Goal: Information Seeking & Learning: Learn about a topic

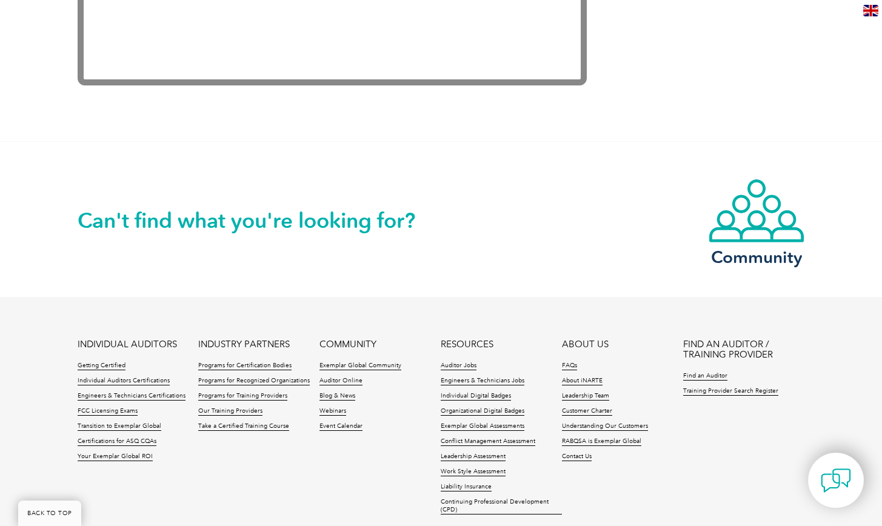
scroll to position [2600, 0]
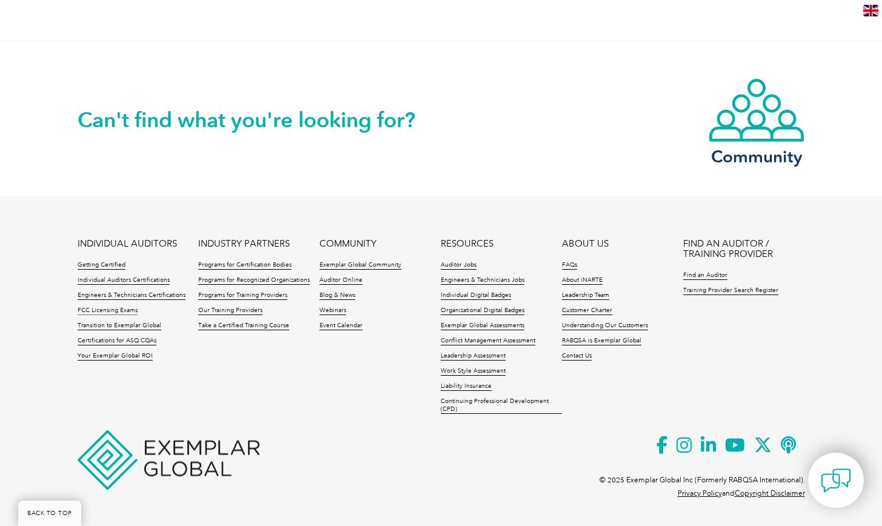
click at [107, 309] on link "FCC Licensing Exams" at bounding box center [108, 311] width 60 height 8
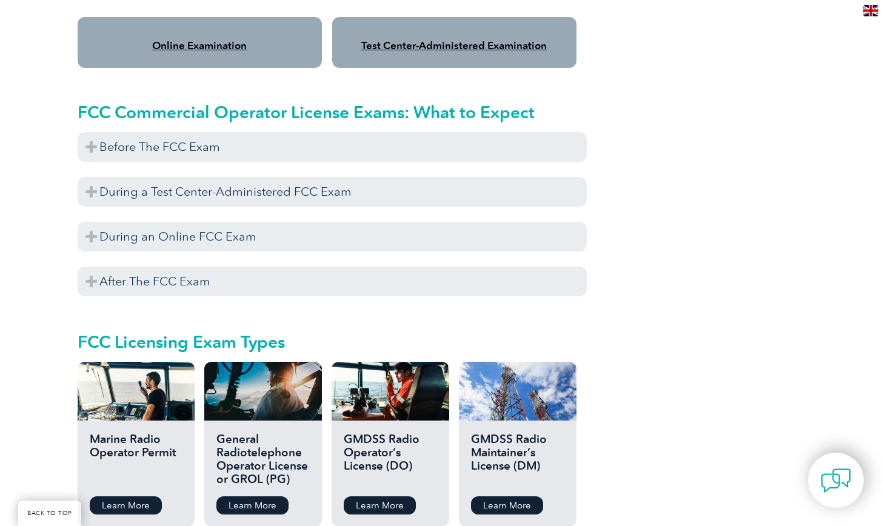
scroll to position [1068, 0]
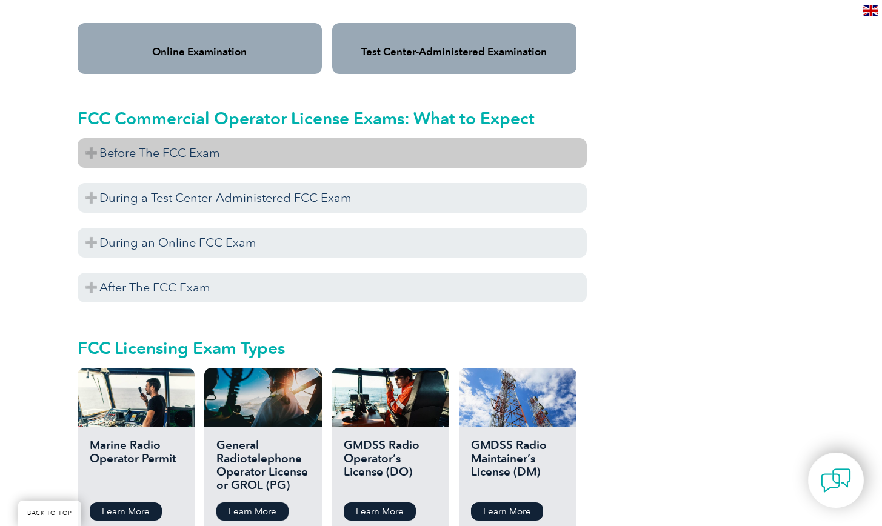
click at [198, 138] on h3 "Before The FCC Exam" at bounding box center [332, 153] width 509 height 30
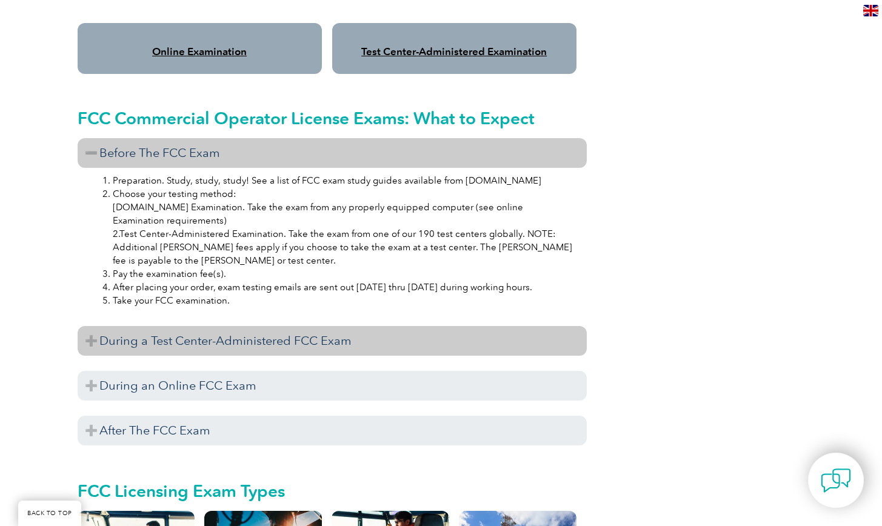
click at [165, 329] on h3 "During a Test Center-Administered FCC Exam" at bounding box center [332, 341] width 509 height 30
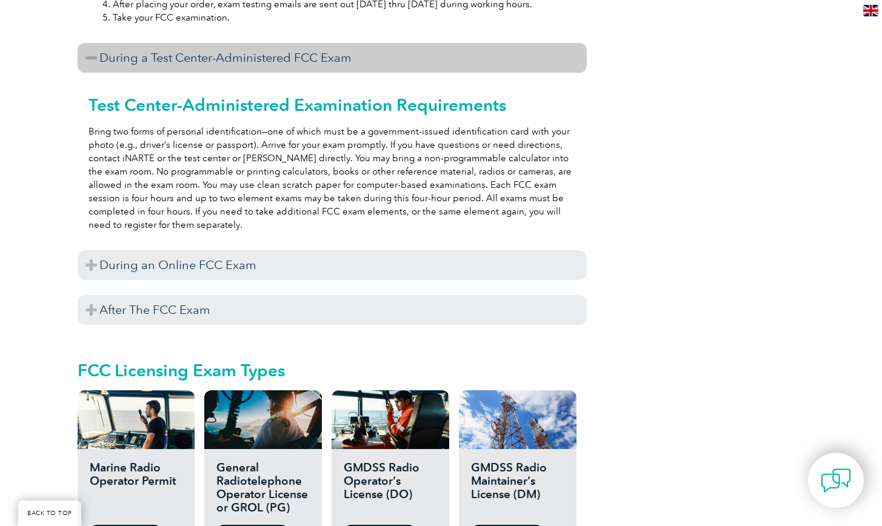
scroll to position [1358, 0]
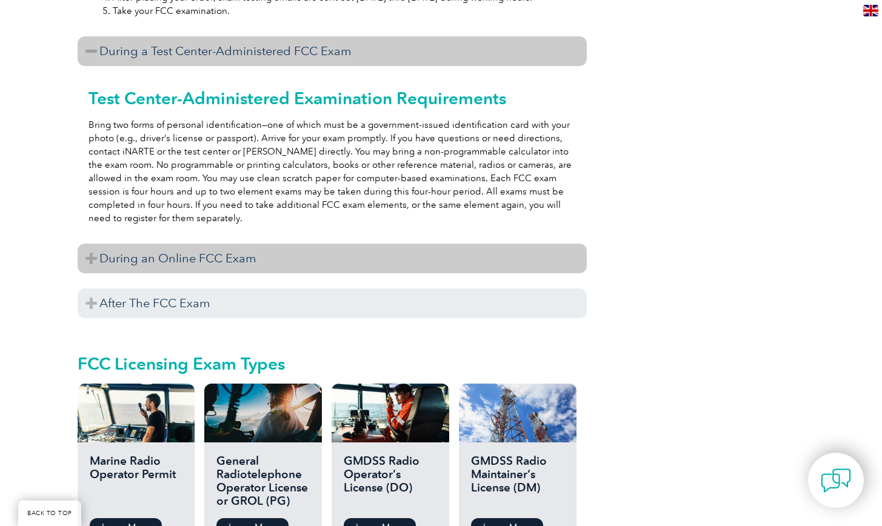
click at [189, 246] on h3 "During an Online FCC Exam" at bounding box center [332, 259] width 509 height 30
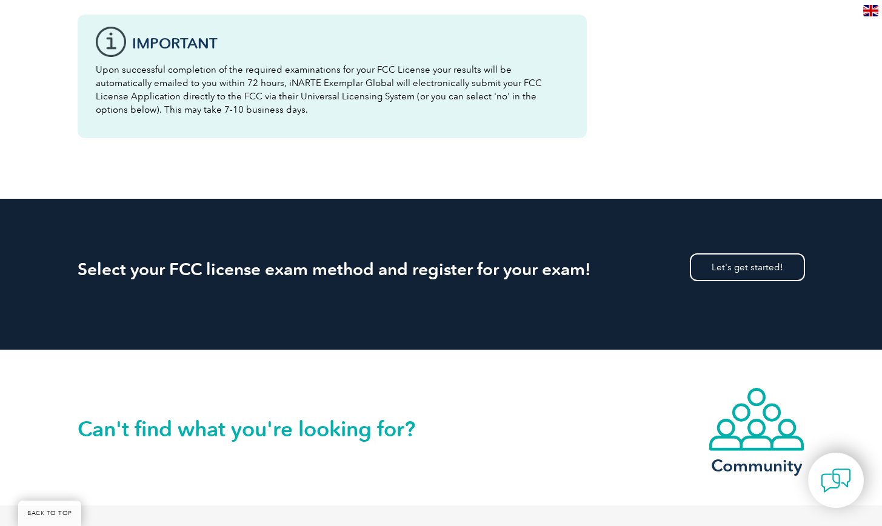
scroll to position [2602, 0]
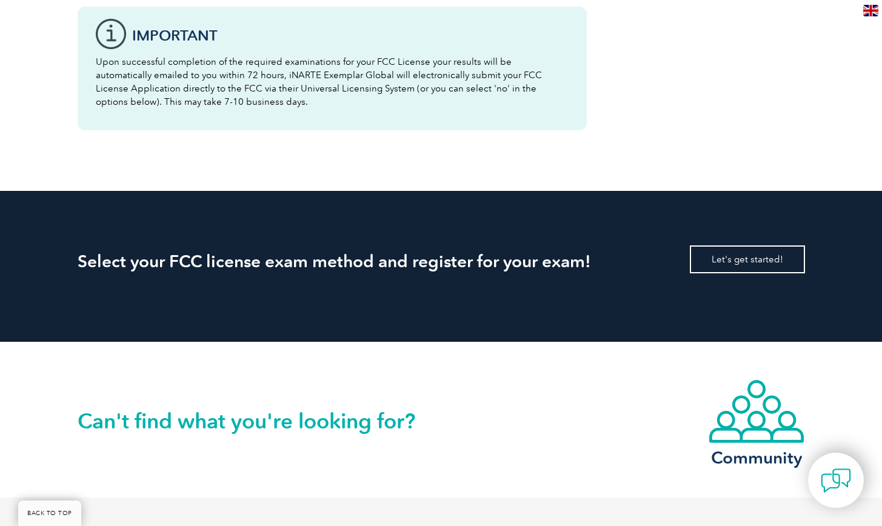
click at [752, 248] on link "Let's get started!" at bounding box center [747, 260] width 115 height 28
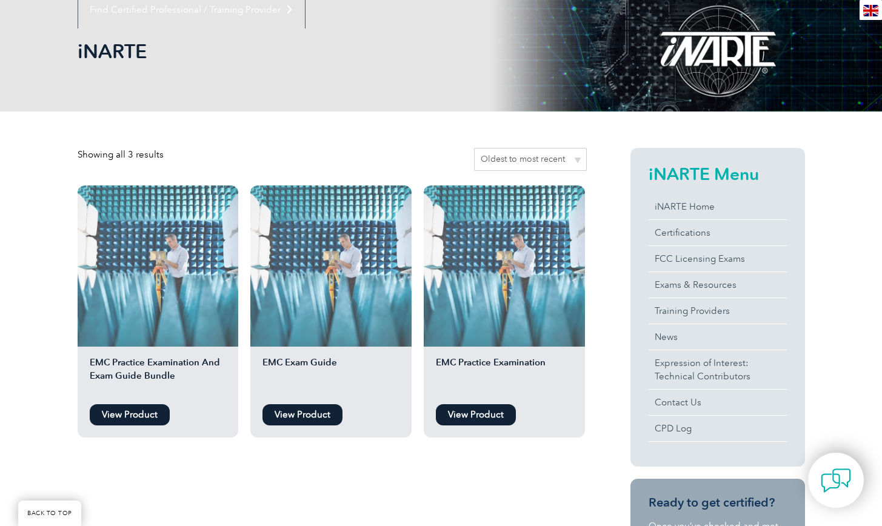
scroll to position [153, 0]
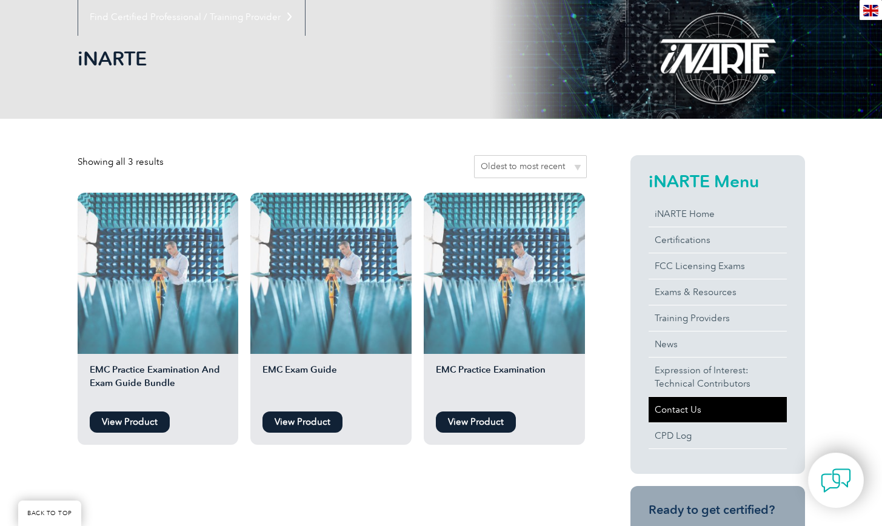
click at [692, 413] on link "Contact Us" at bounding box center [718, 409] width 138 height 25
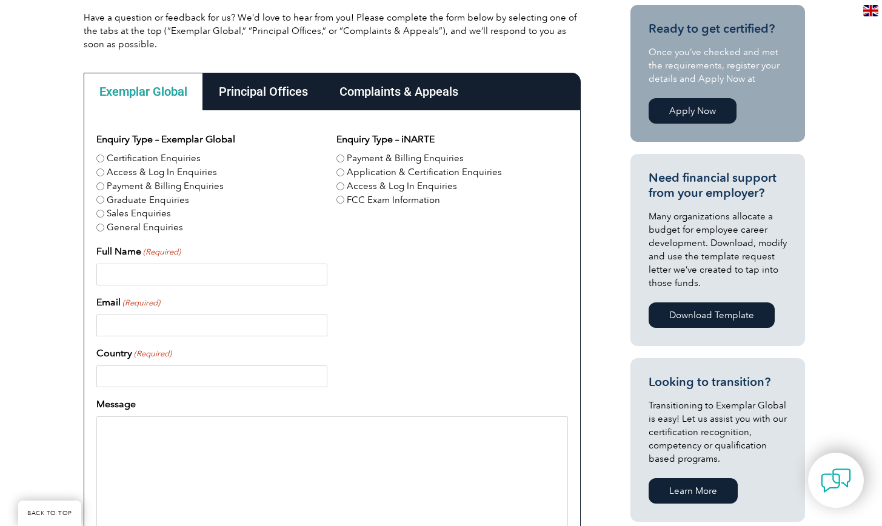
scroll to position [298, 0]
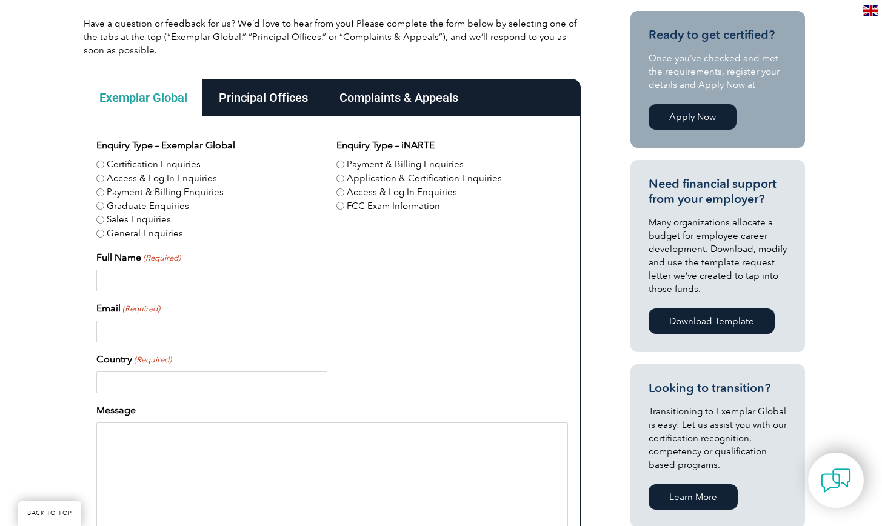
click at [284, 100] on div "Principal Offices" at bounding box center [263, 98] width 121 height 38
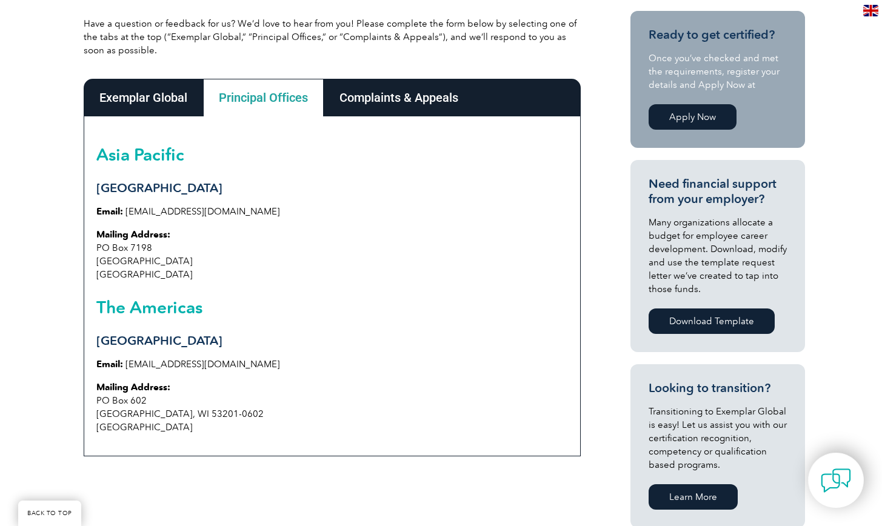
click at [379, 98] on div "Complaints & Appeals" at bounding box center [399, 98] width 150 height 38
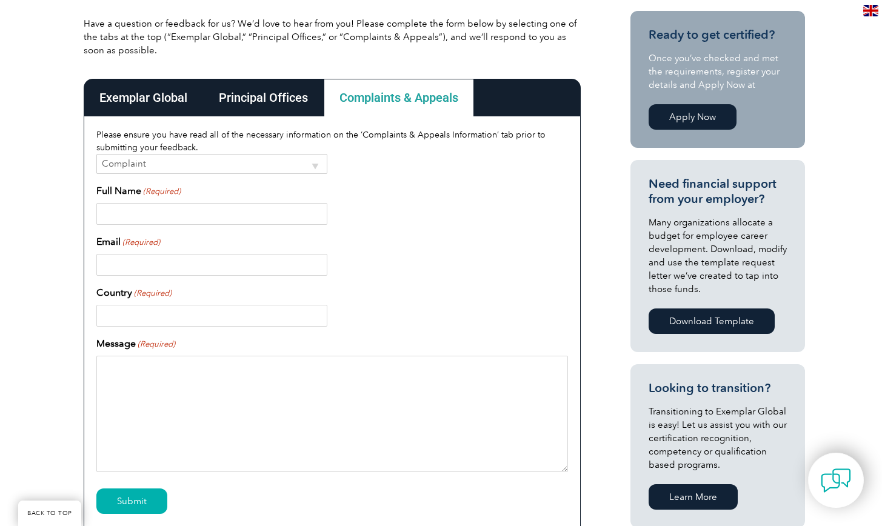
click at [260, 99] on div "Principal Offices" at bounding box center [263, 98] width 121 height 38
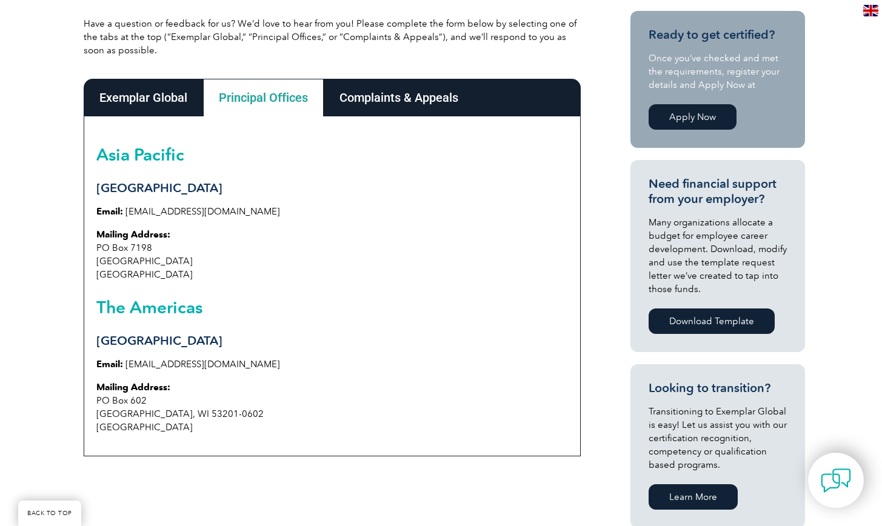
click at [164, 96] on div "Exemplar Global" at bounding box center [143, 98] width 119 height 38
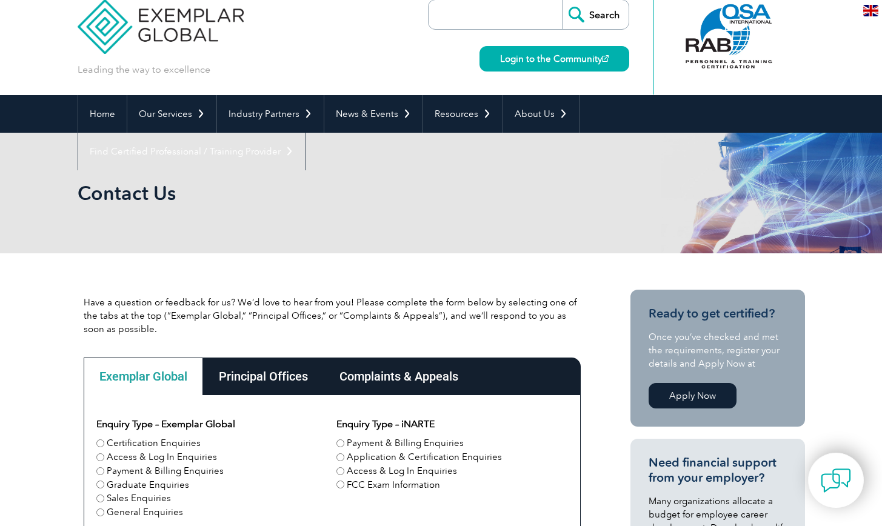
scroll to position [0, 0]
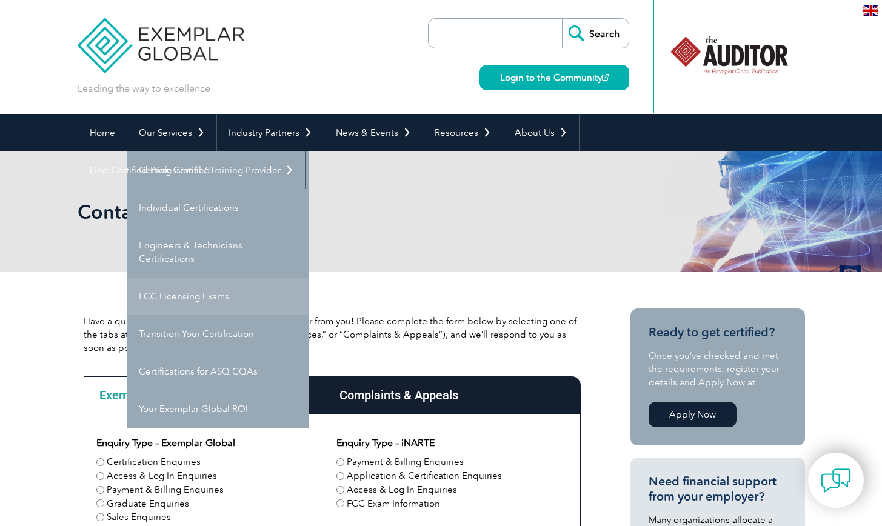
click at [192, 299] on link "FCC Licensing Exams" at bounding box center [218, 297] width 182 height 38
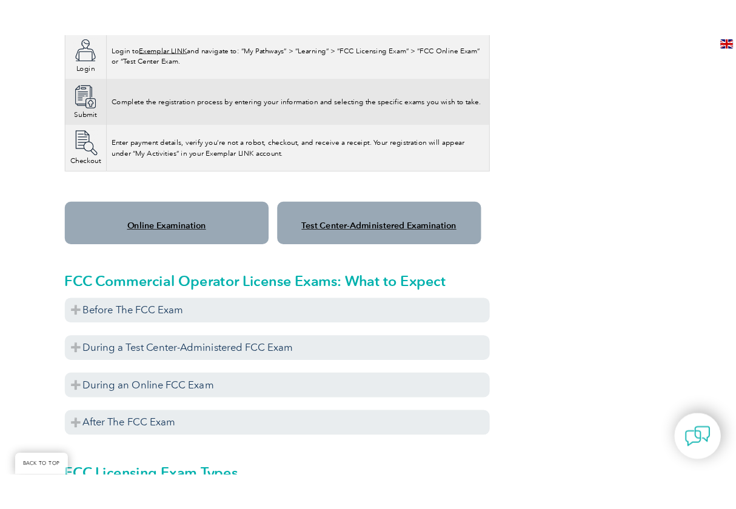
scroll to position [901, 0]
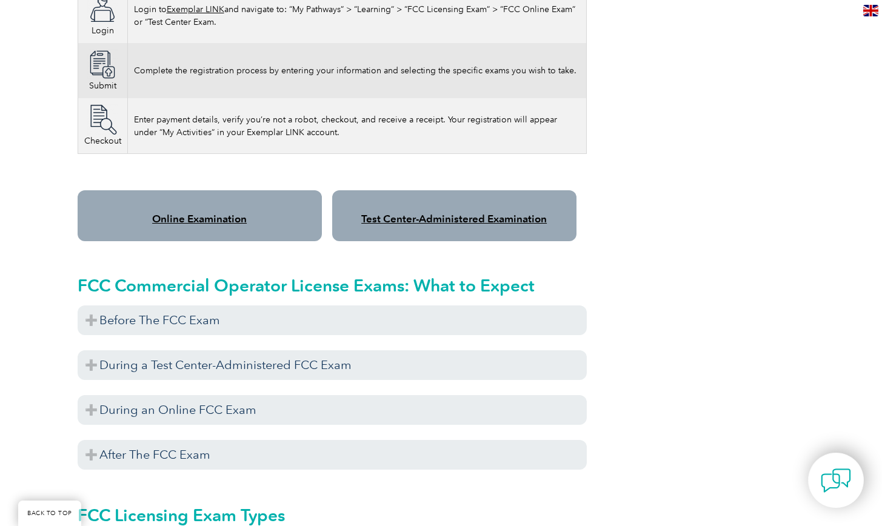
click at [225, 213] on link "Online Examination" at bounding box center [199, 219] width 95 height 12
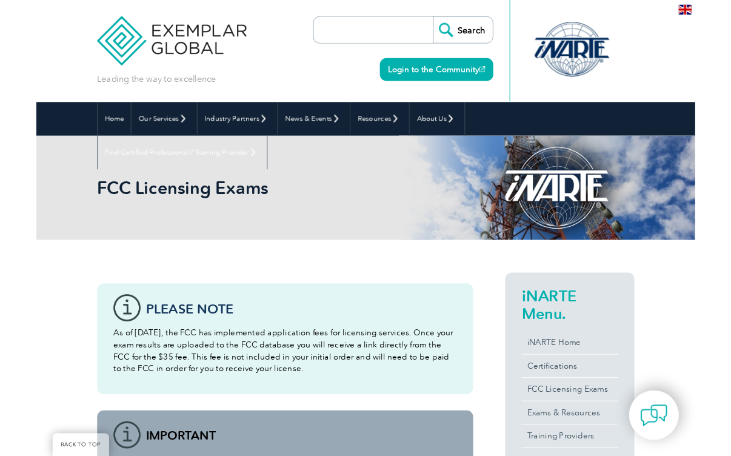
scroll to position [365, 0]
